Goal: Task Accomplishment & Management: Manage account settings

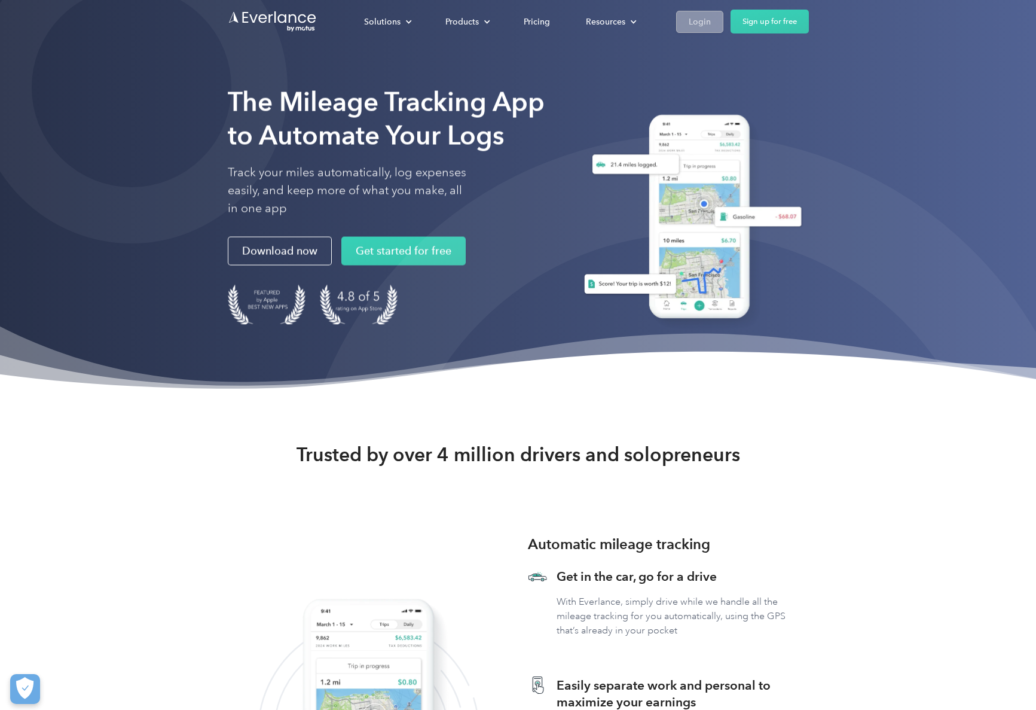
click at [711, 22] on div "Login" at bounding box center [700, 21] width 22 height 15
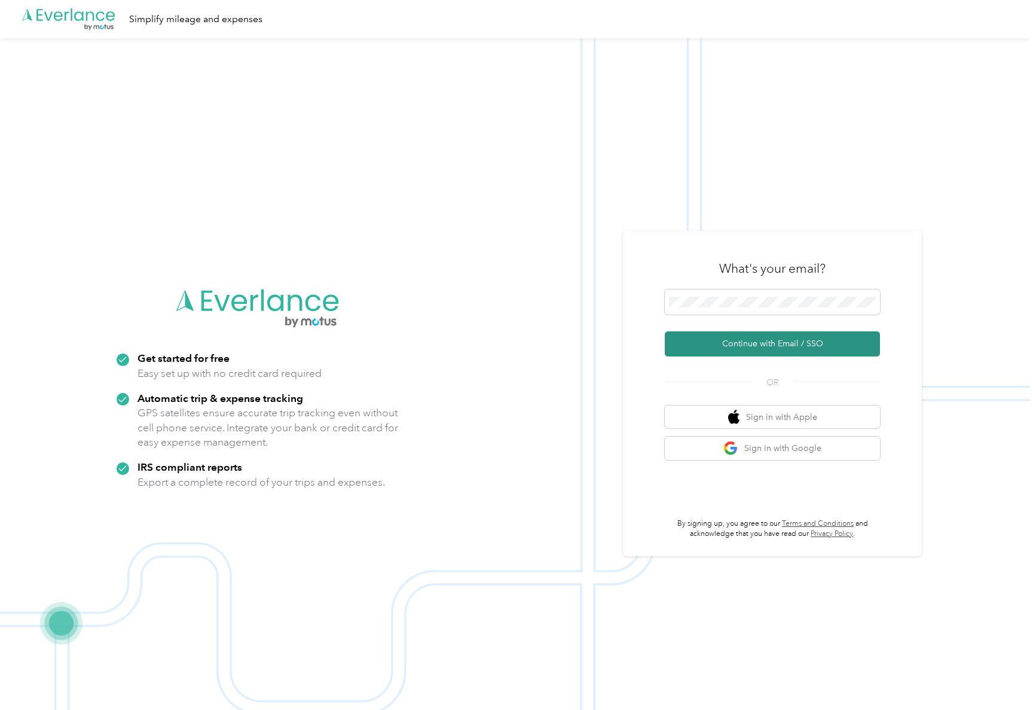
click at [784, 340] on button "Continue with Email / SSO" at bounding box center [772, 343] width 215 height 25
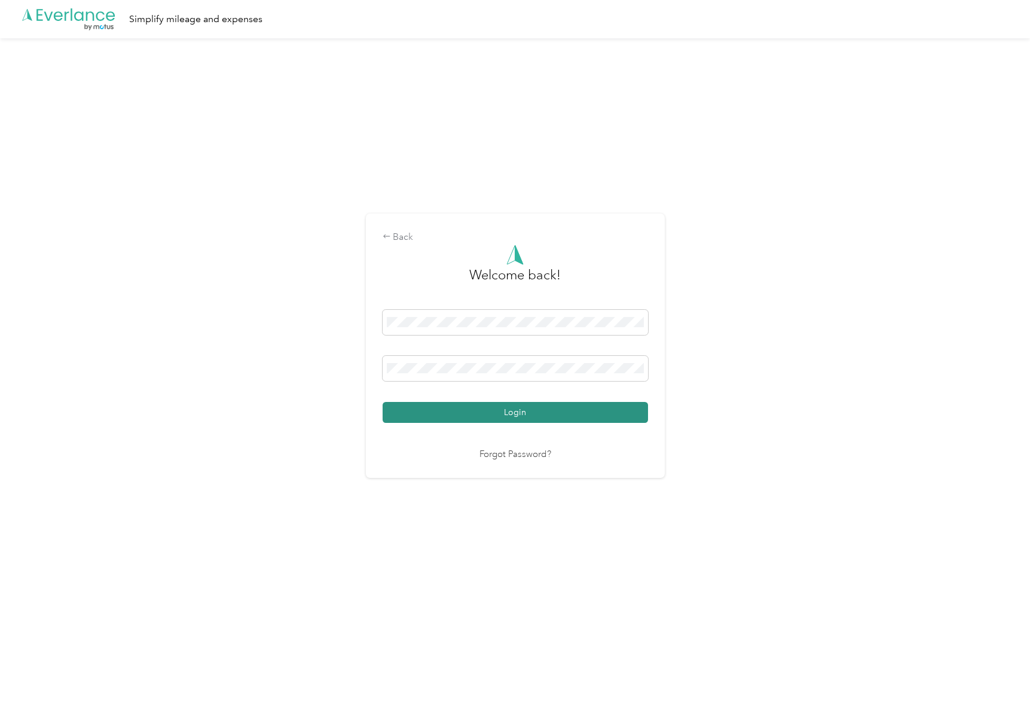
click at [566, 410] on button "Login" at bounding box center [515, 412] width 265 height 21
